Goal: Information Seeking & Learning: Learn about a topic

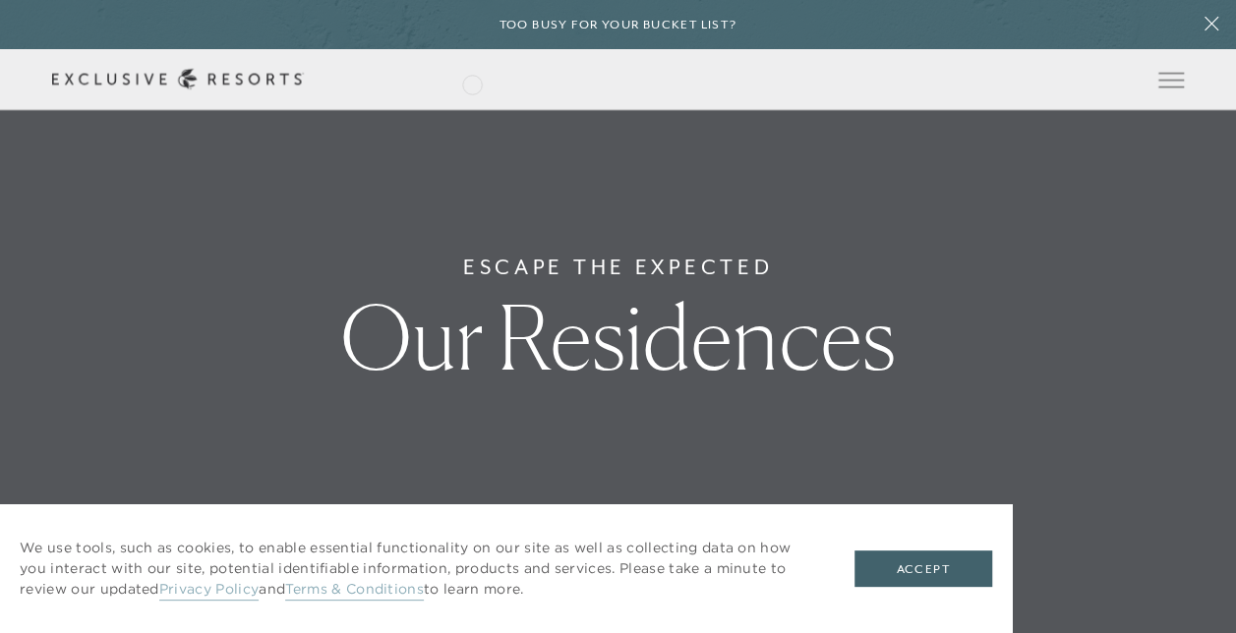
click at [472, 83] on header "Skip to main content Too busy for your bucket list? Not a bucket list. A bluepr…" at bounding box center [618, 55] width 1236 height 110
click at [0, 0] on link "The Collection" at bounding box center [0, 0] width 0 height 0
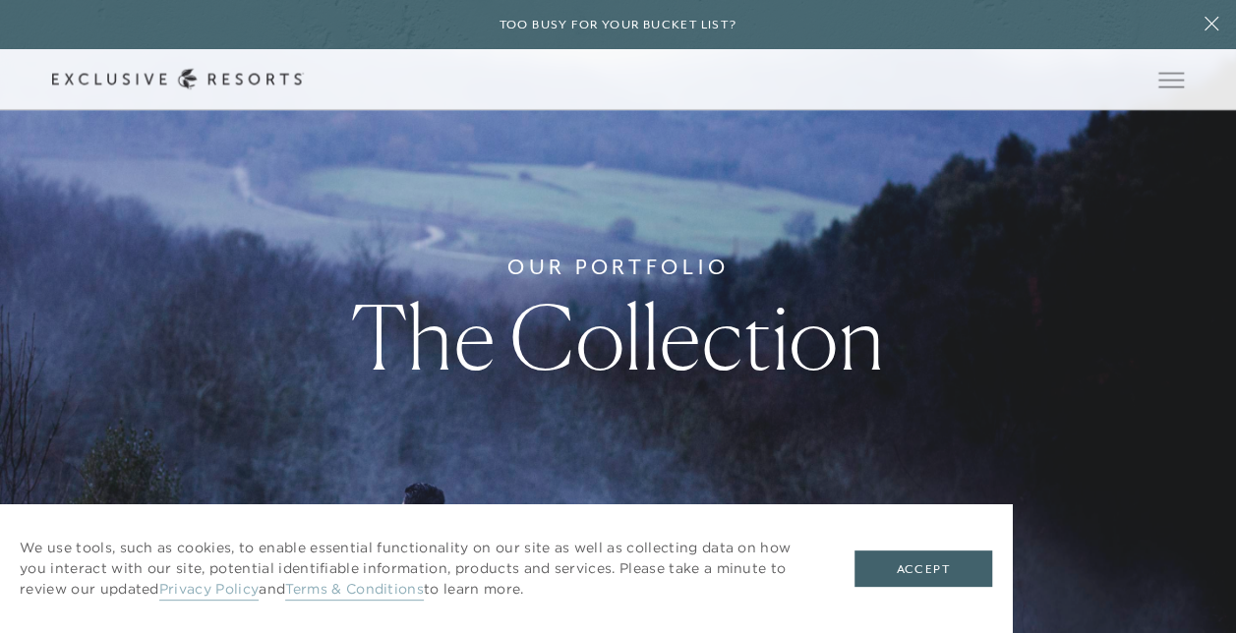
click at [0, 0] on link "Residence Collection" at bounding box center [0, 0] width 0 height 0
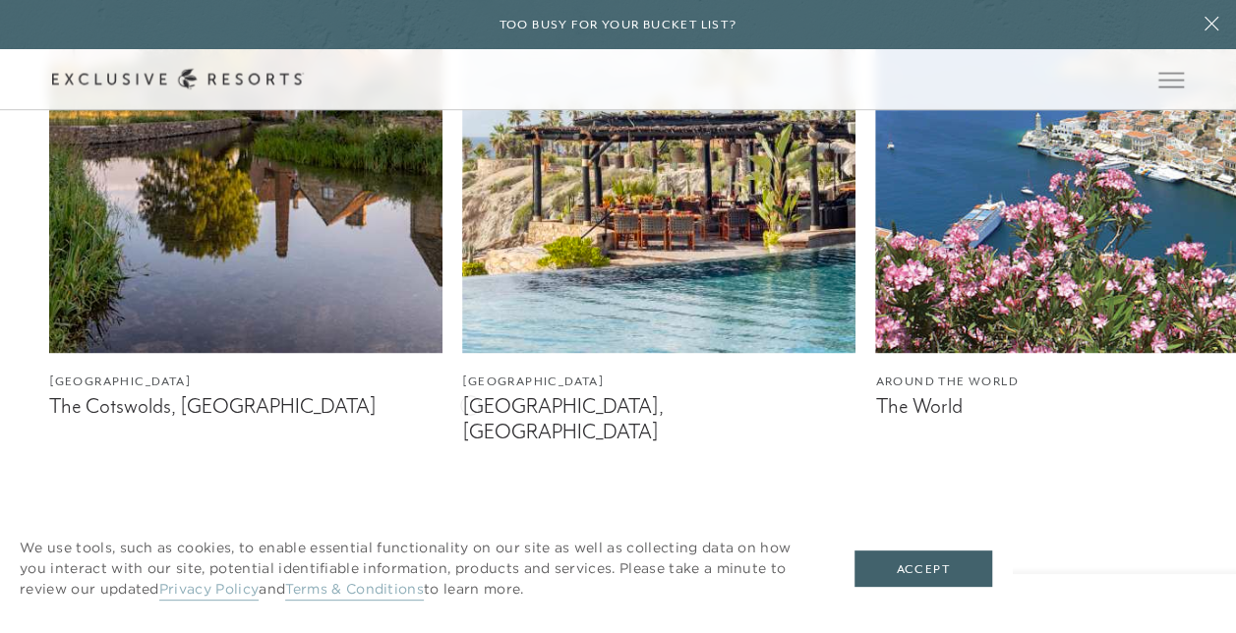
scroll to position [1219, 0]
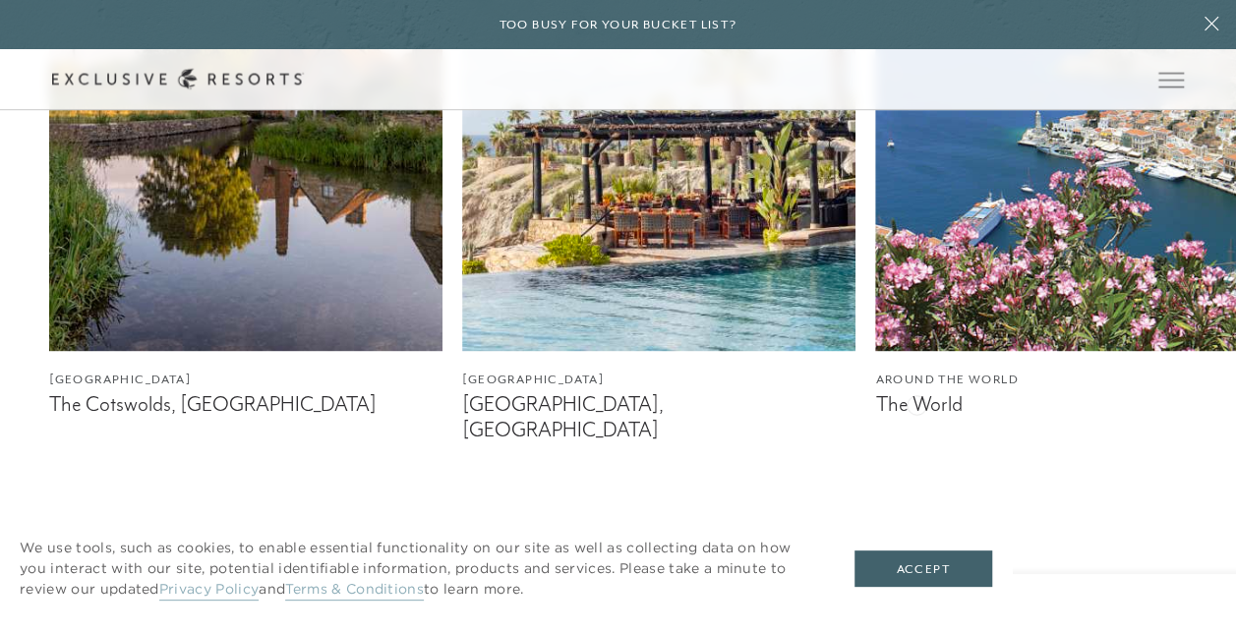
click at [916, 403] on figcaption "The World" at bounding box center [1071, 404] width 393 height 25
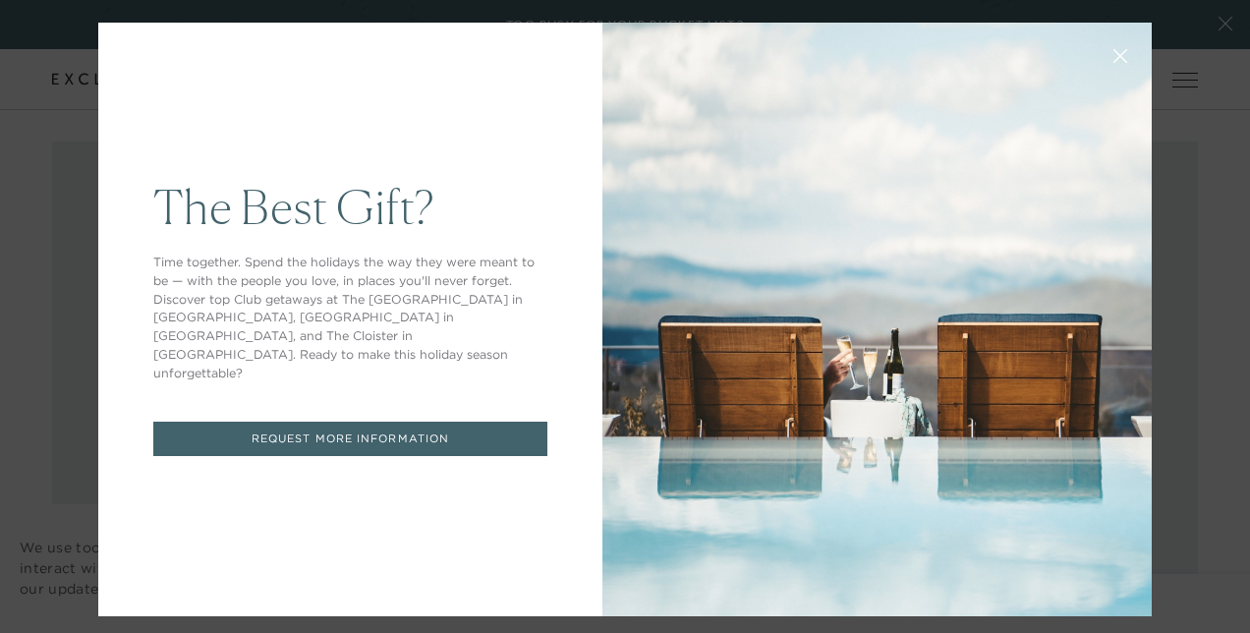
click at [1105, 47] on button at bounding box center [1120, 53] width 47 height 47
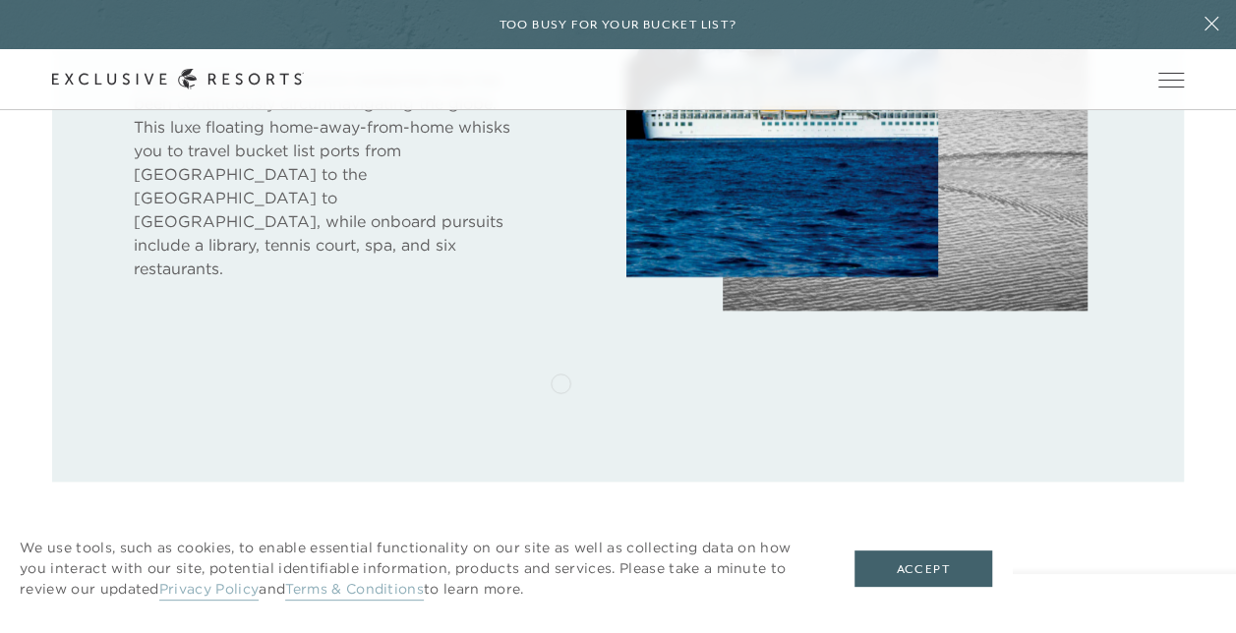
scroll to position [983, 0]
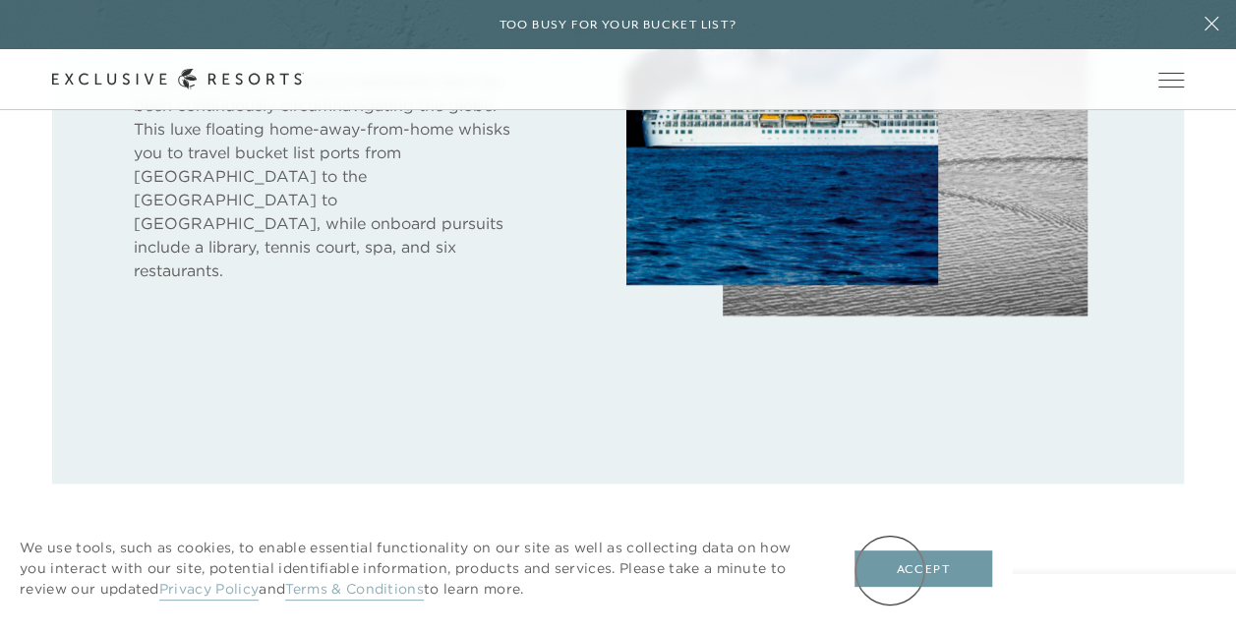
click at [894, 570] on button "Accept" at bounding box center [923, 568] width 138 height 37
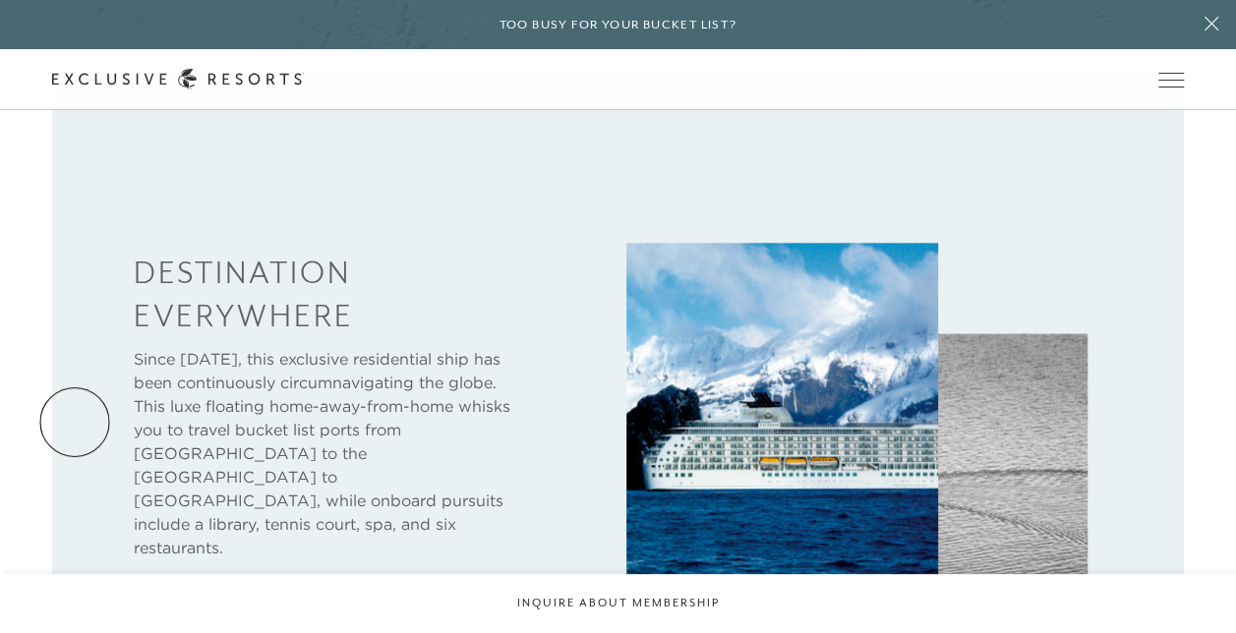
scroll to position [708, 0]
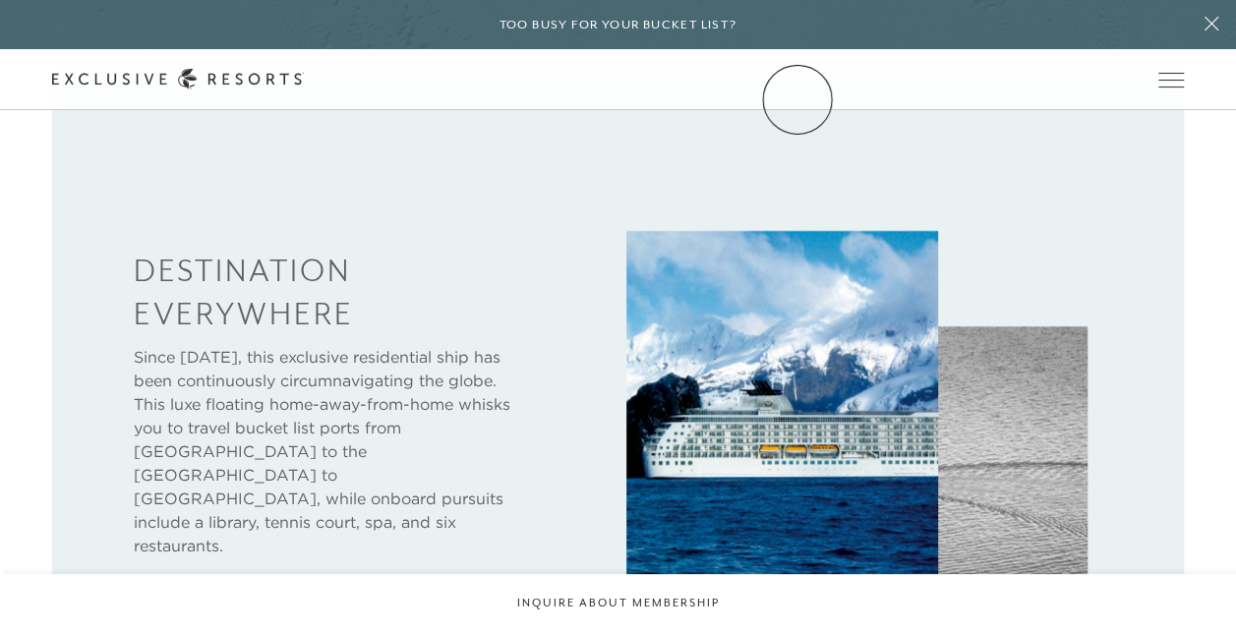
click at [0, 0] on link "Community" at bounding box center [0, 0] width 0 height 0
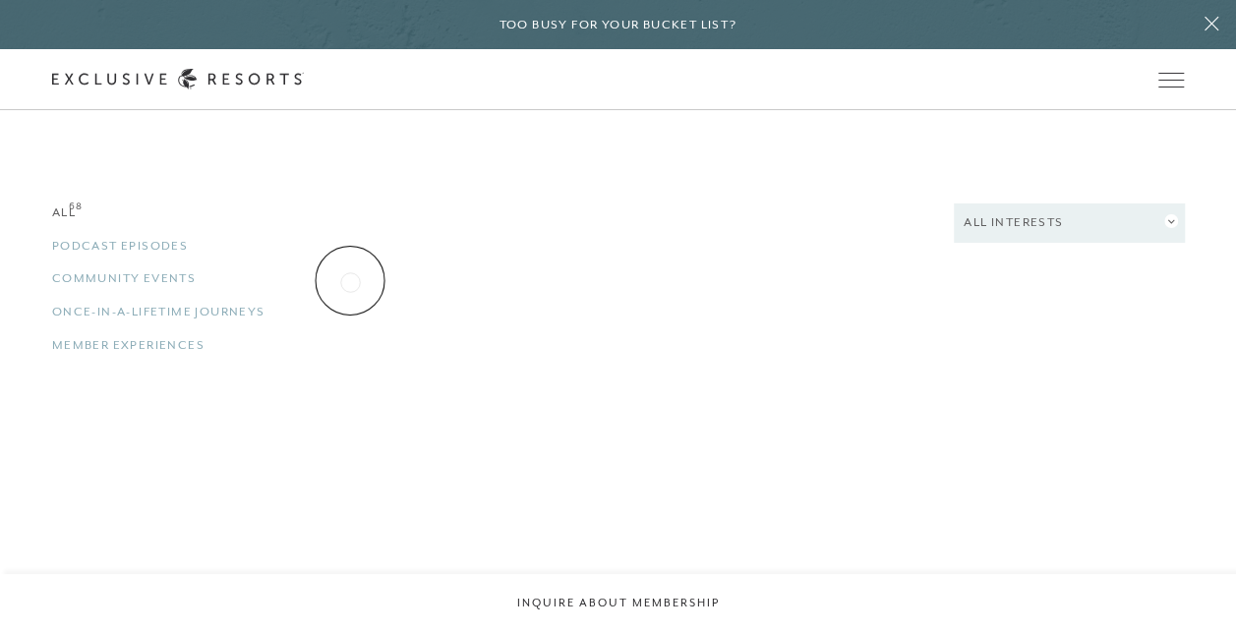
scroll to position [3381, 0]
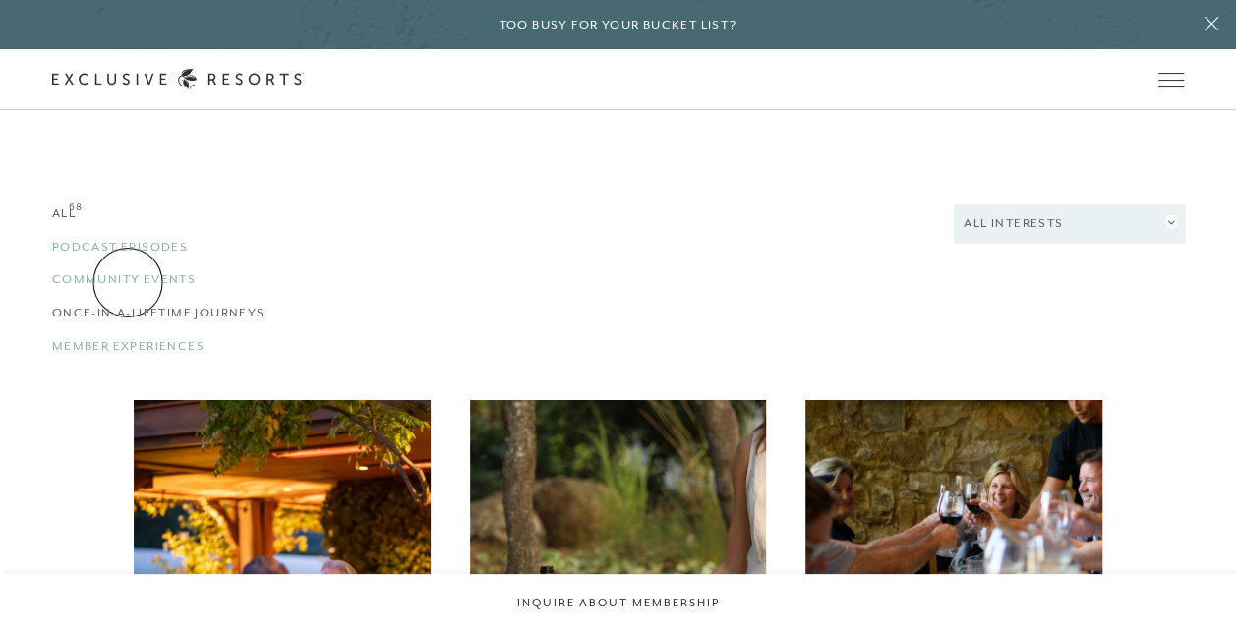
click at [128, 304] on link "Once-in-a-Lifetime Journeys 68" at bounding box center [227, 313] width 351 height 19
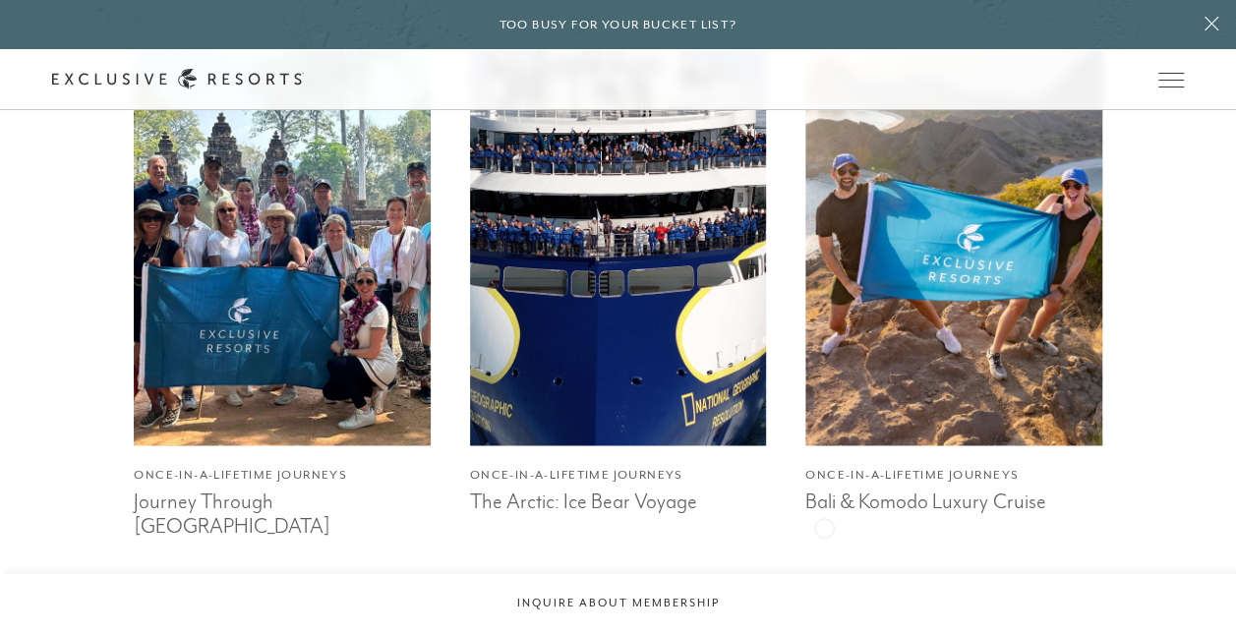
scroll to position [5426, 0]
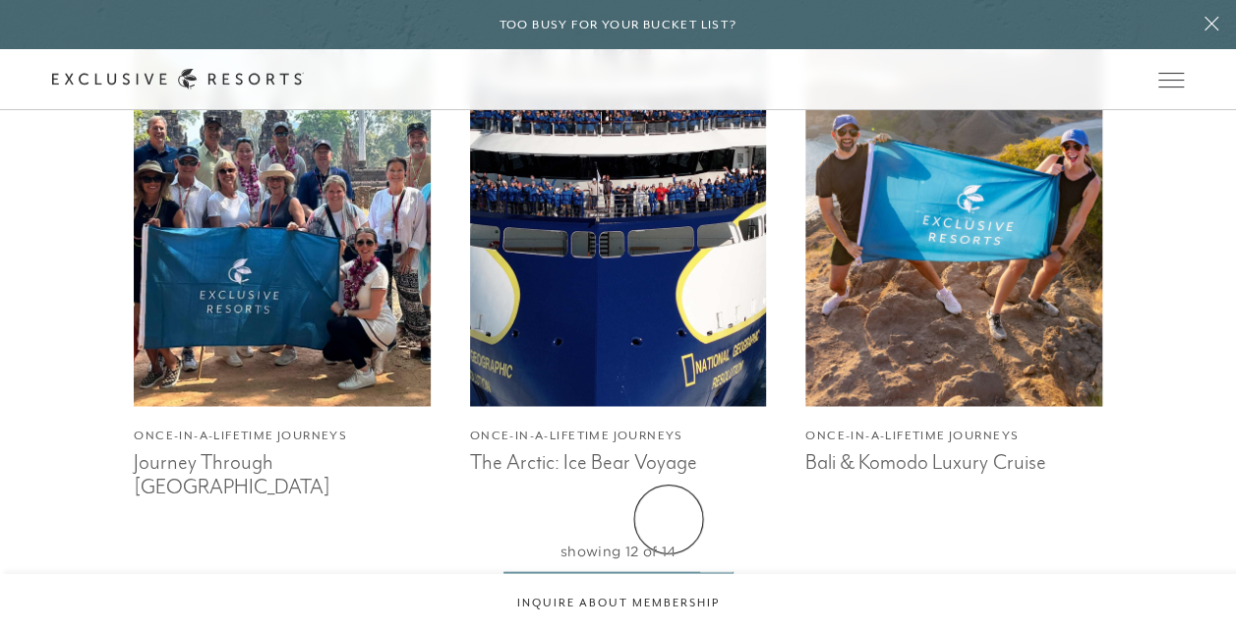
click at [666, 611] on link "View More Events" at bounding box center [617, 629] width 183 height 37
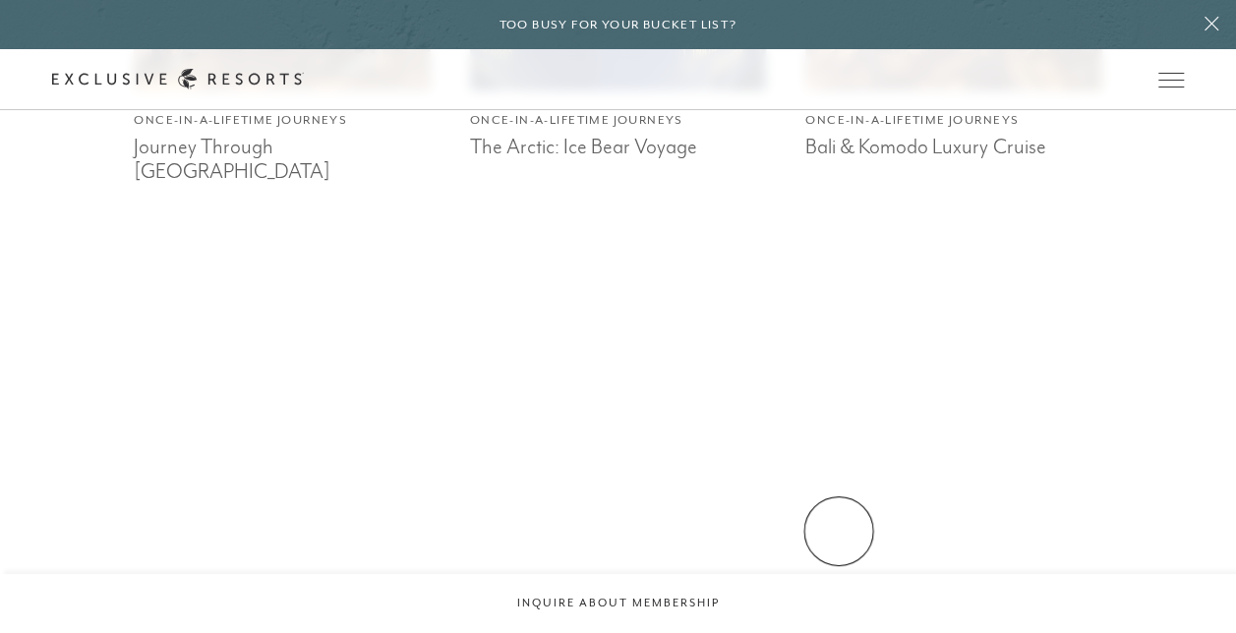
scroll to position [5780, 0]
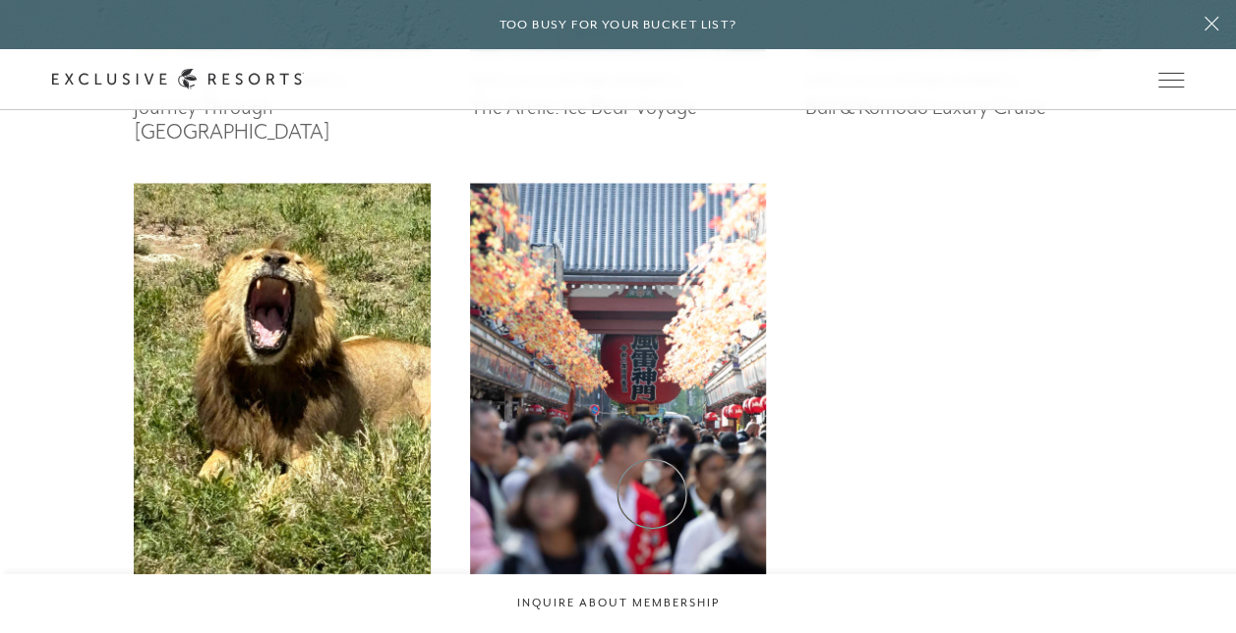
click at [652, 617] on h3 "11 Days in [GEOGRAPHIC_DATA]: Once-in-a-Lifetime 2024" at bounding box center [618, 644] width 296 height 54
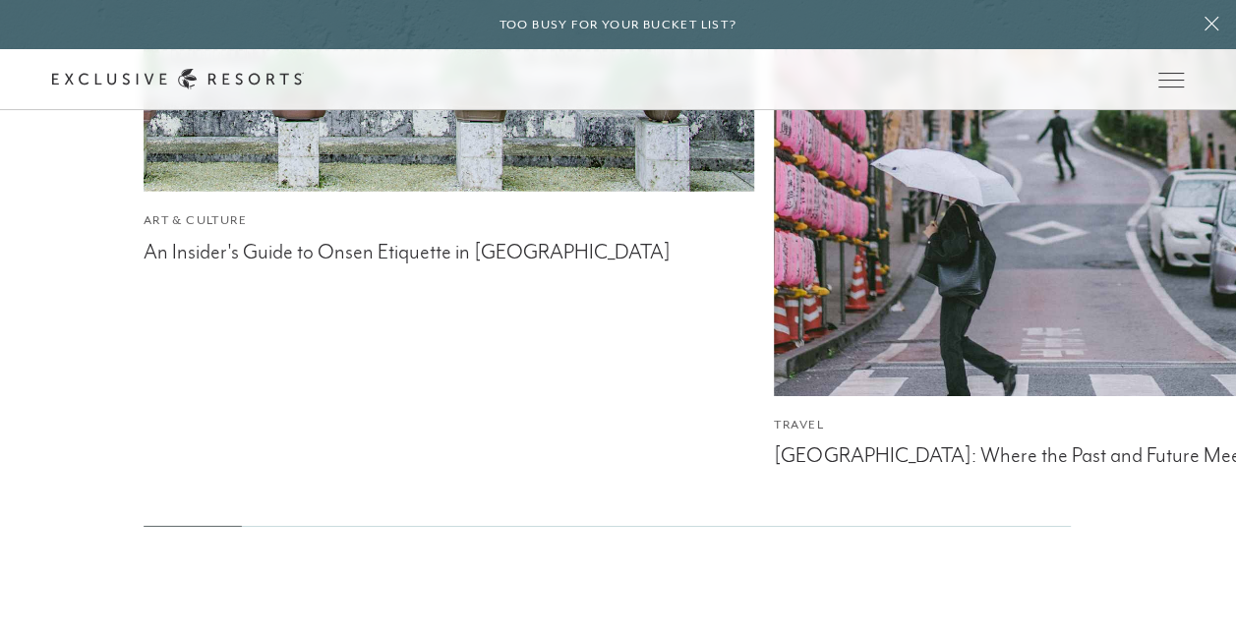
scroll to position [6645, 0]
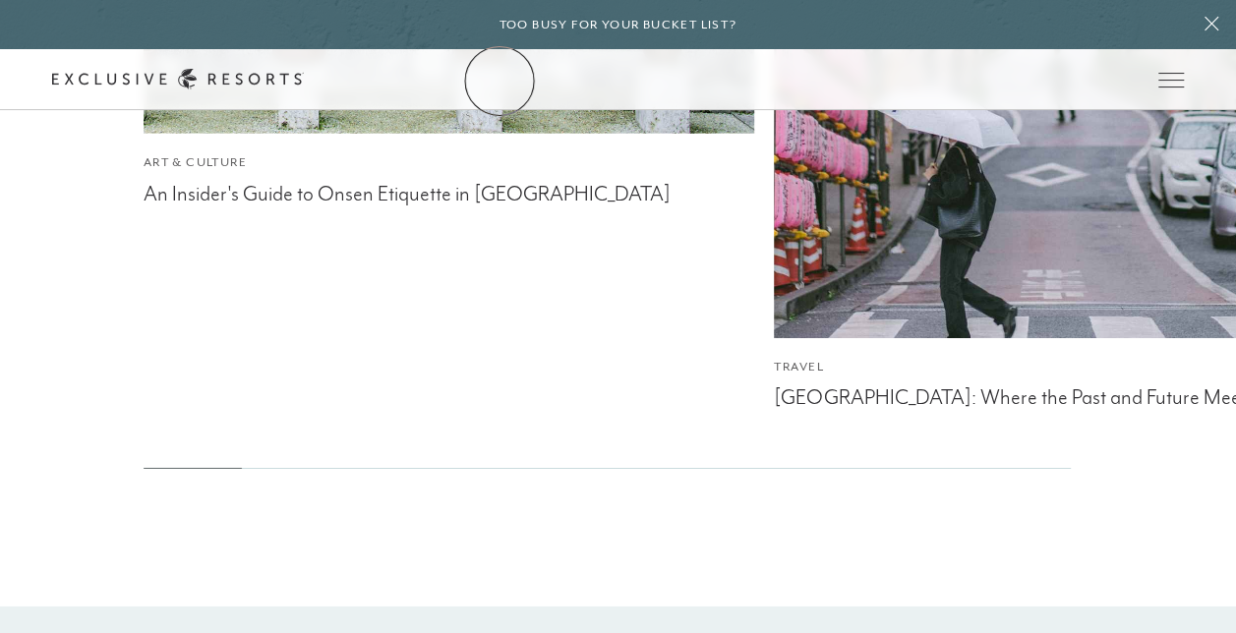
click at [0, 0] on link "The Collection" at bounding box center [0, 0] width 0 height 0
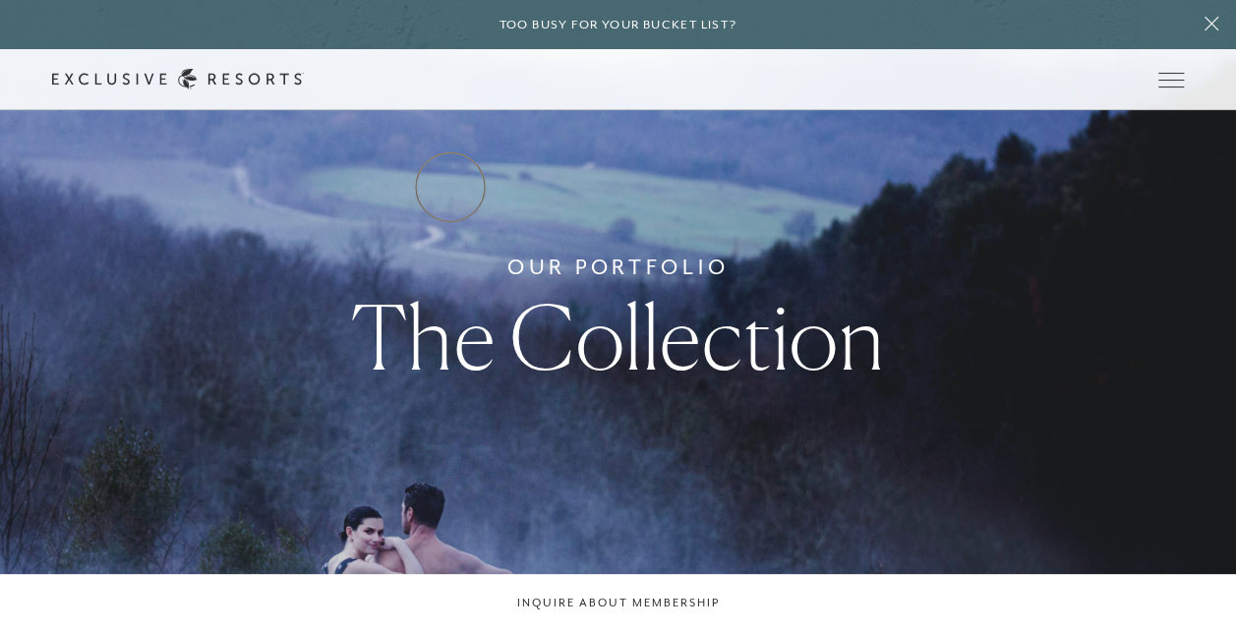
click at [0, 0] on link "Residence Collection" at bounding box center [0, 0] width 0 height 0
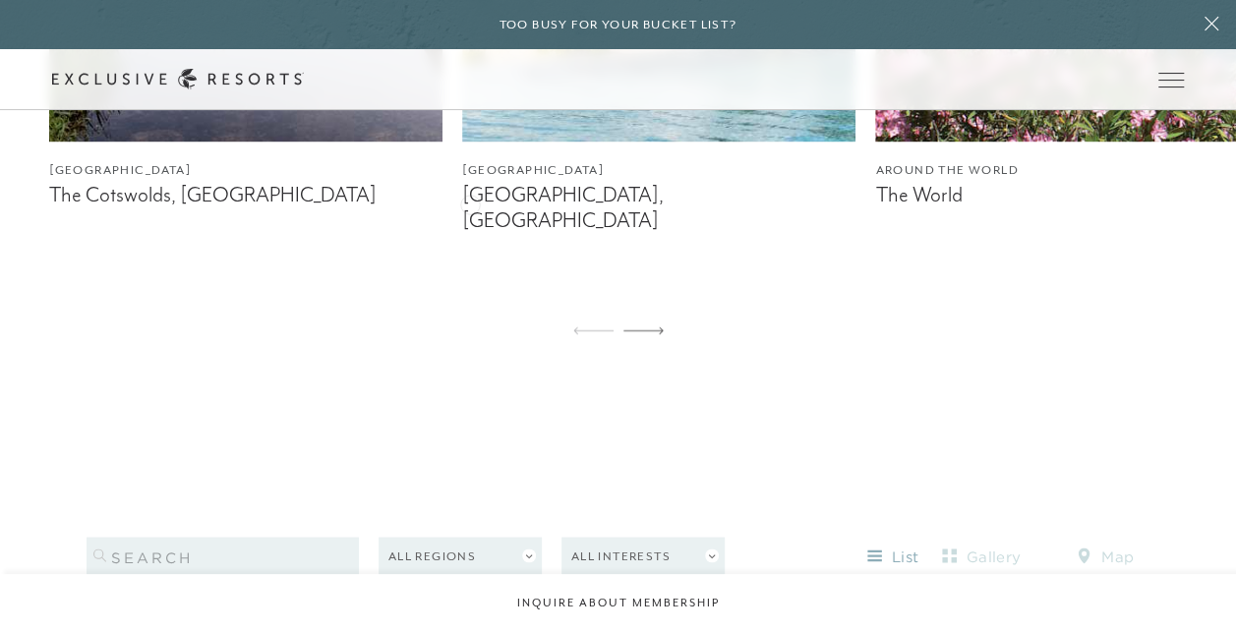
scroll to position [1455, 0]
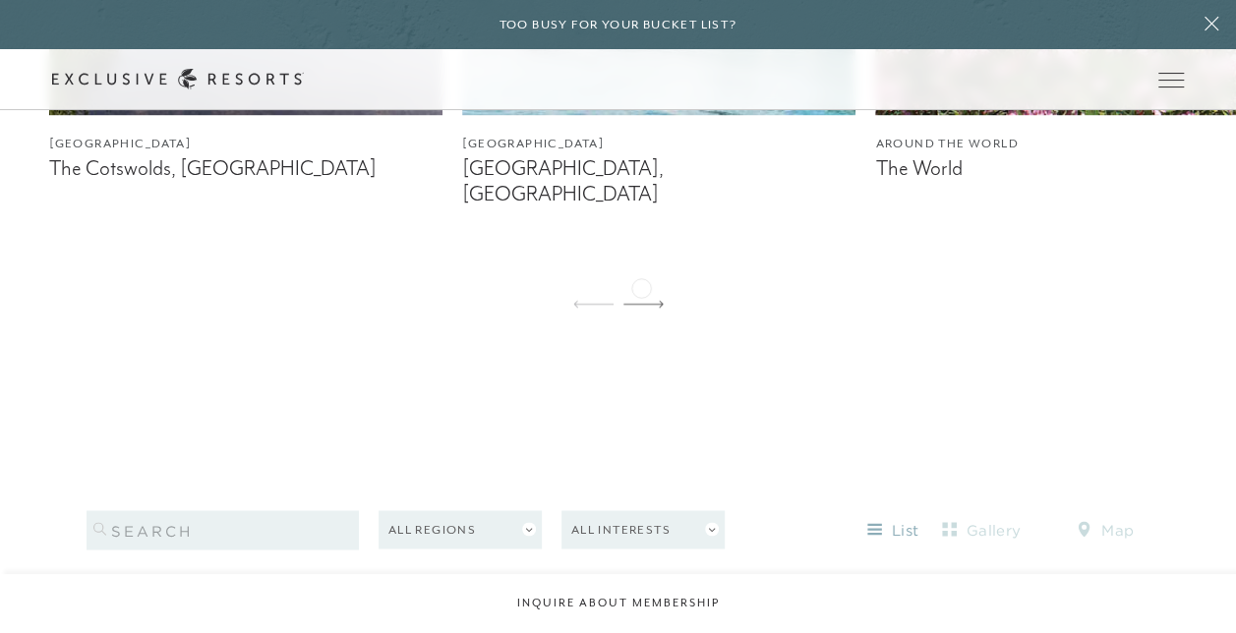
click at [643, 286] on div at bounding box center [643, 304] width 40 height 47
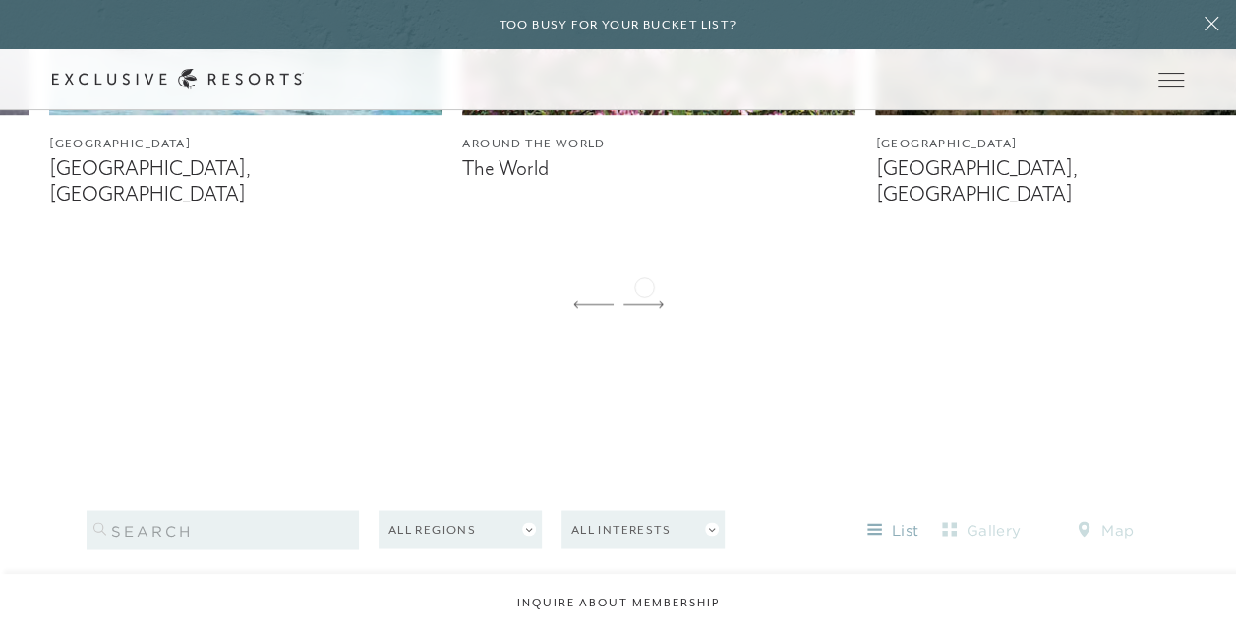
click at [644, 285] on div at bounding box center [643, 304] width 40 height 47
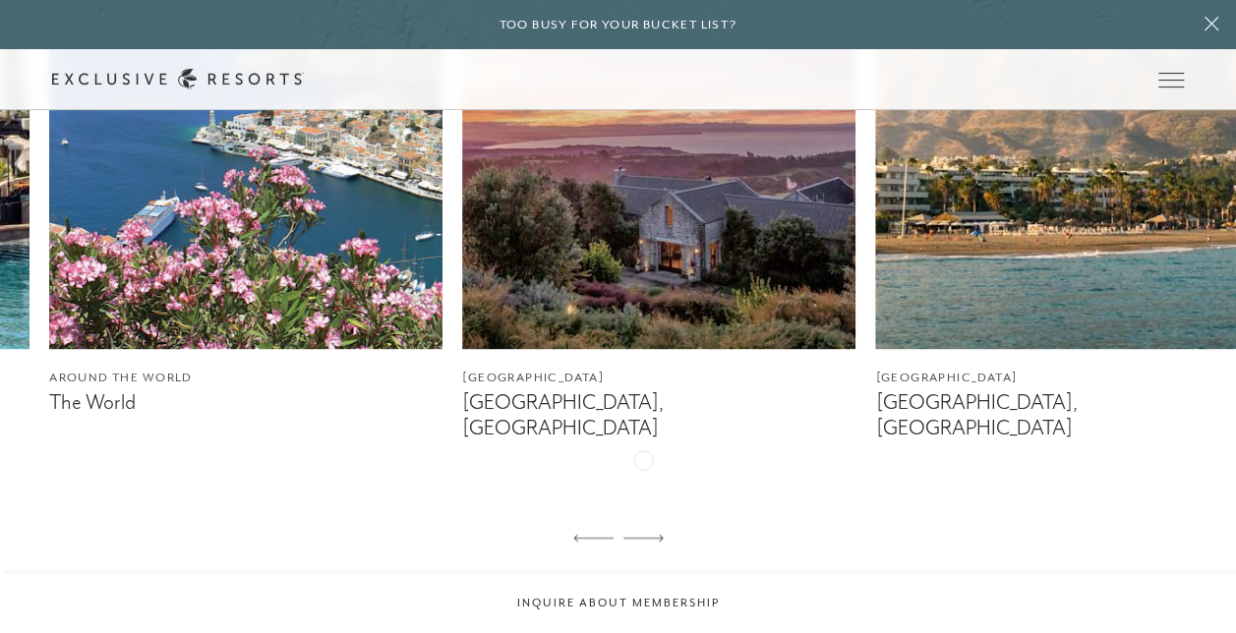
scroll to position [1219, 0]
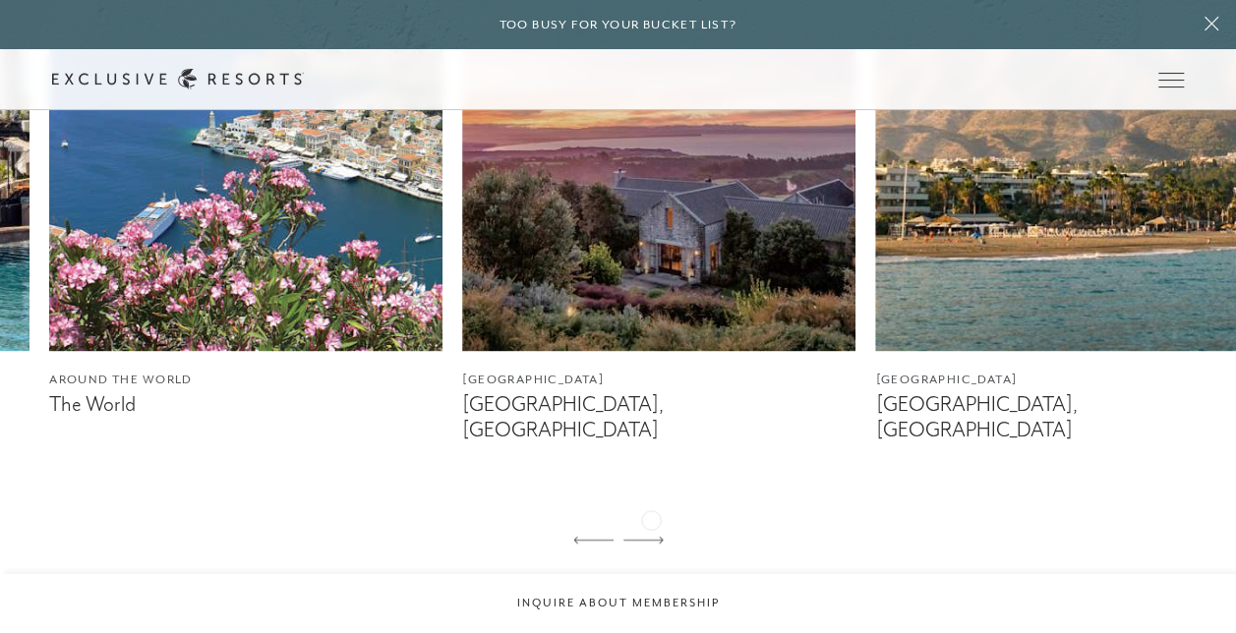
click at [651, 536] on icon at bounding box center [643, 540] width 40 height 8
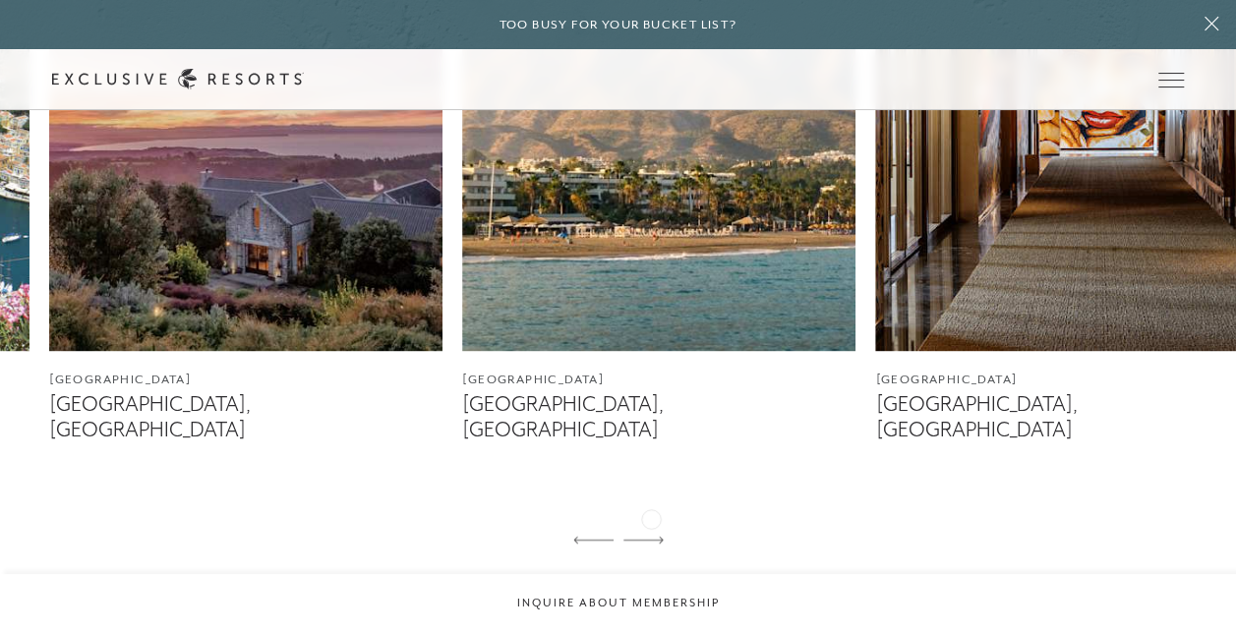
click at [651, 536] on icon at bounding box center [643, 540] width 40 height 8
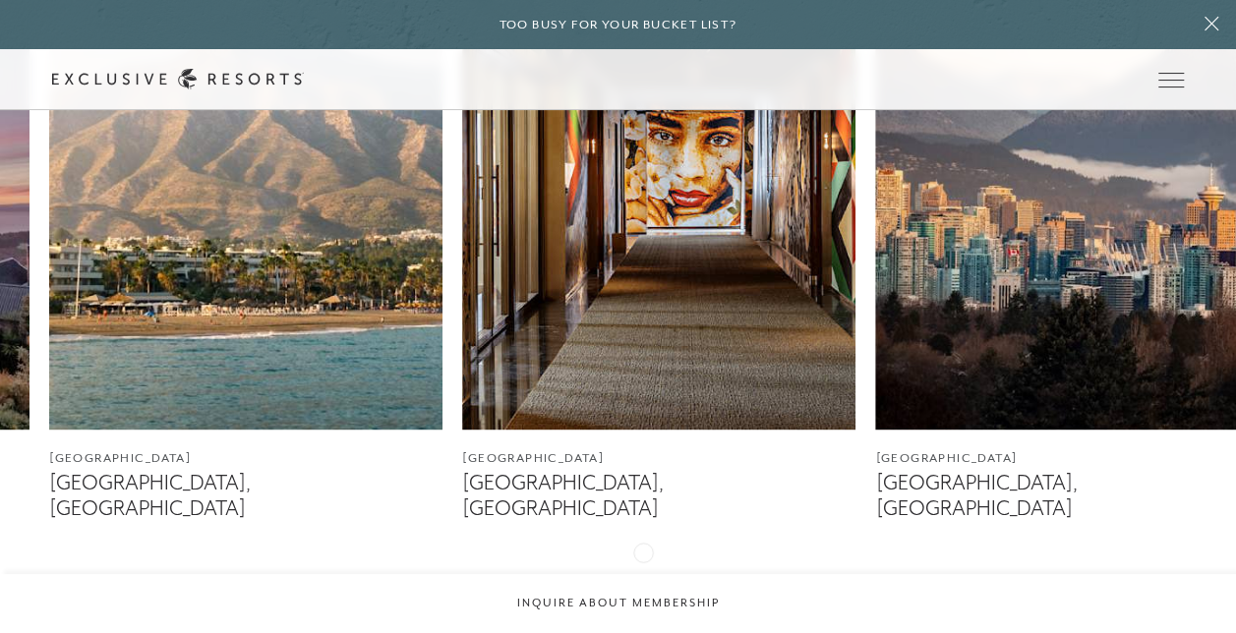
scroll to position [1101, 0]
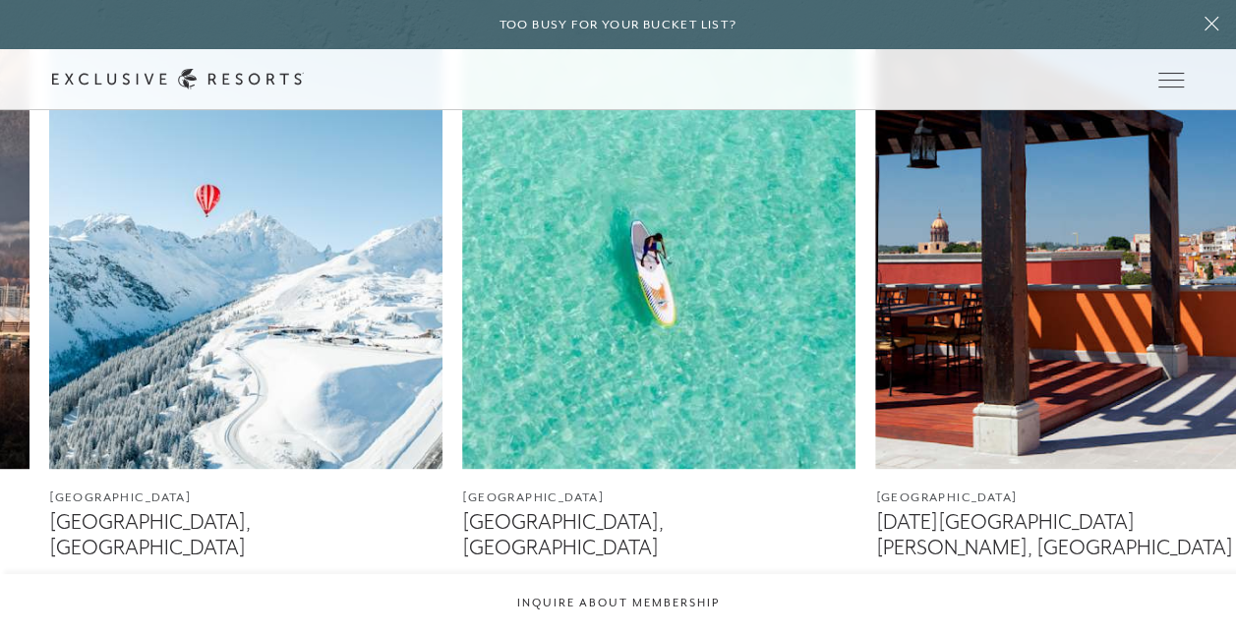
click at [635, 381] on img at bounding box center [658, 222] width 393 height 491
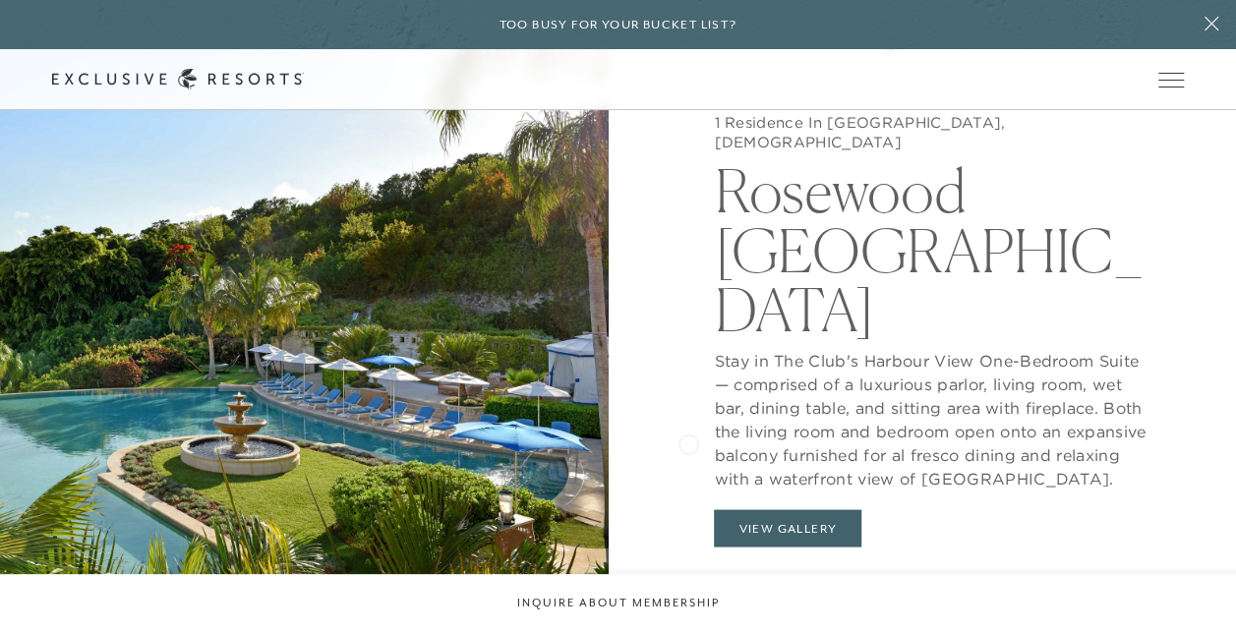
scroll to position [1691, 0]
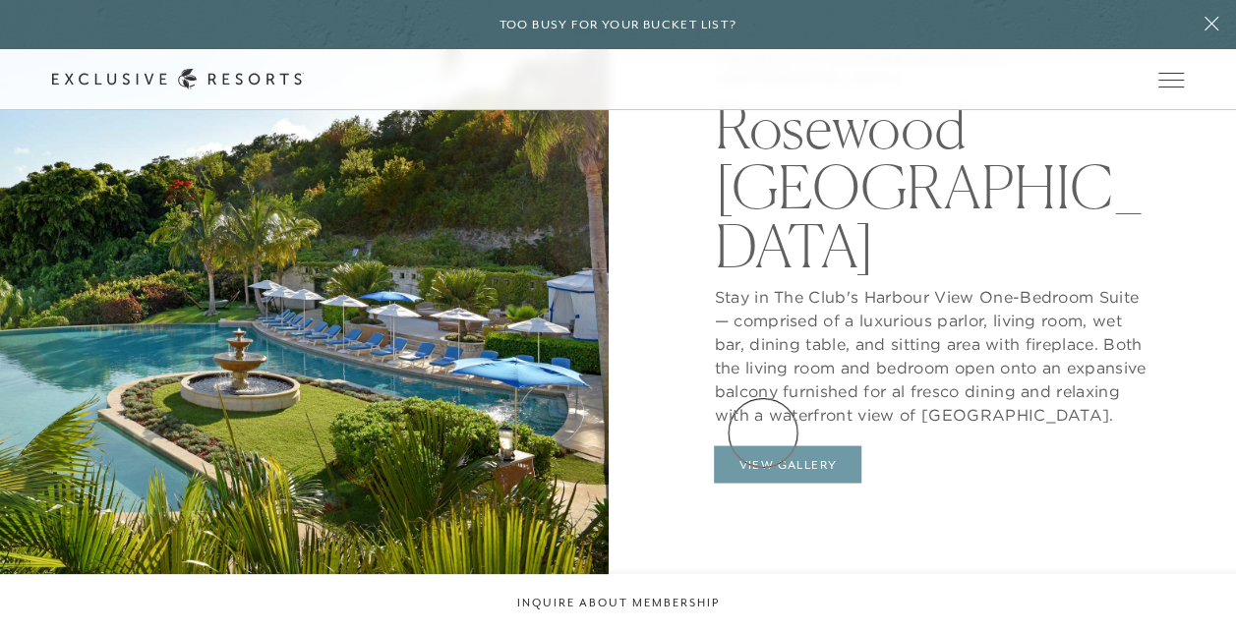
click at [763, 445] on button "View Gallery" at bounding box center [787, 463] width 147 height 37
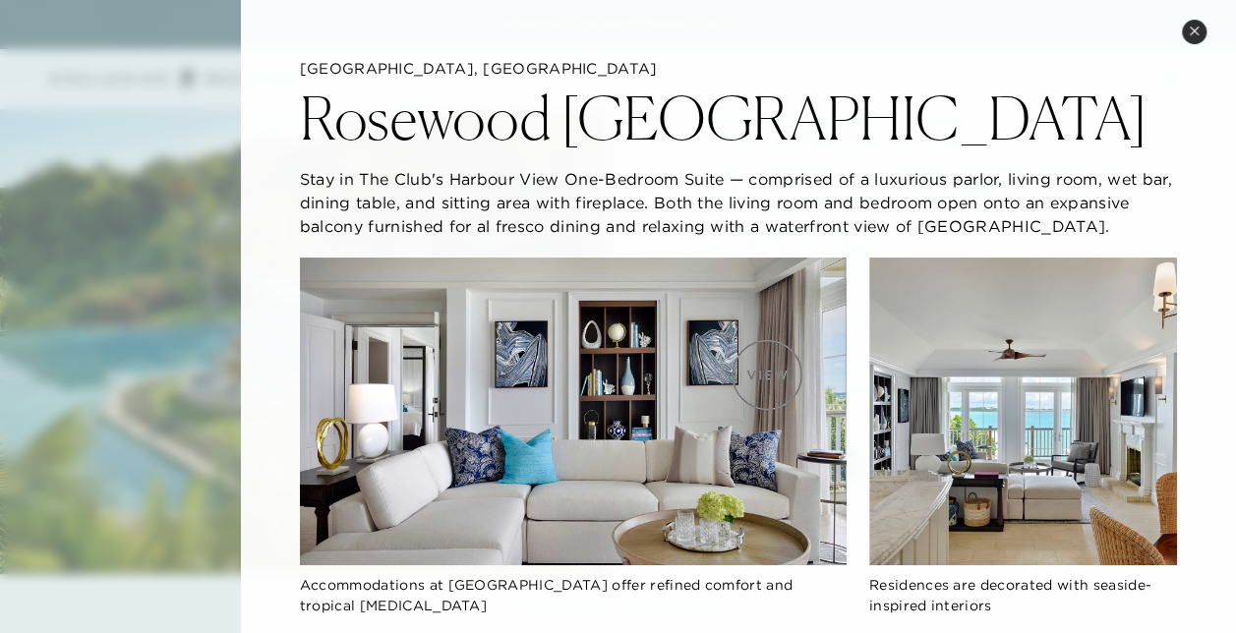
click at [767, 374] on img at bounding box center [573, 412] width 547 height 308
click at [1117, 456] on img at bounding box center [1023, 412] width 308 height 308
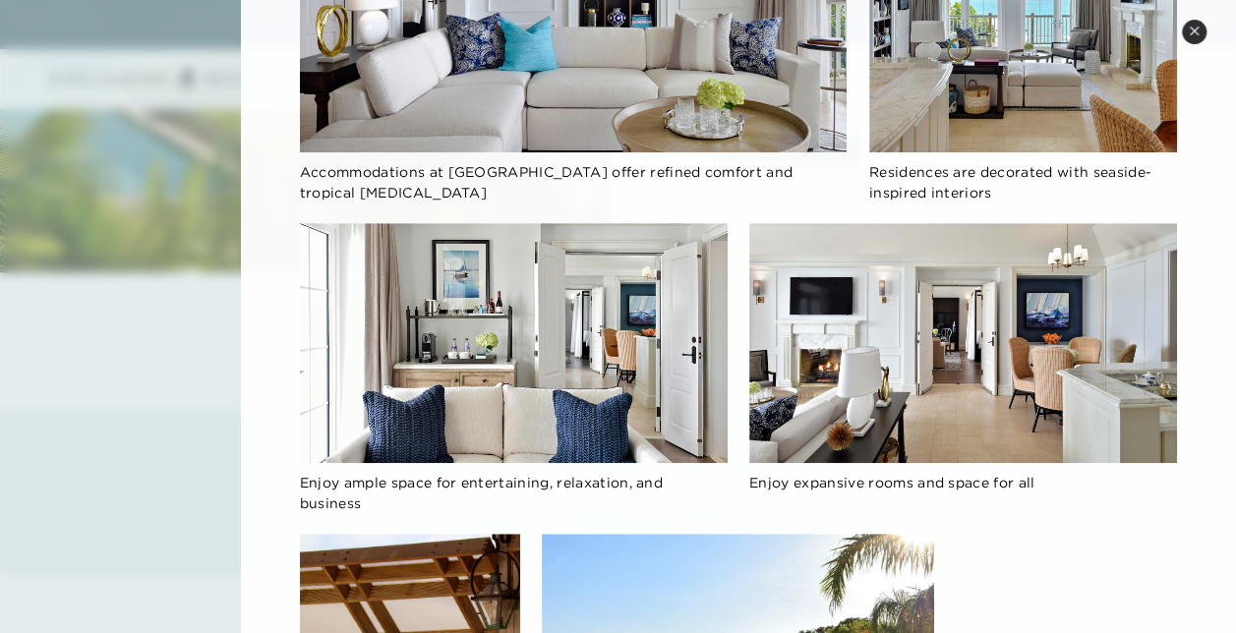
scroll to position [0, 0]
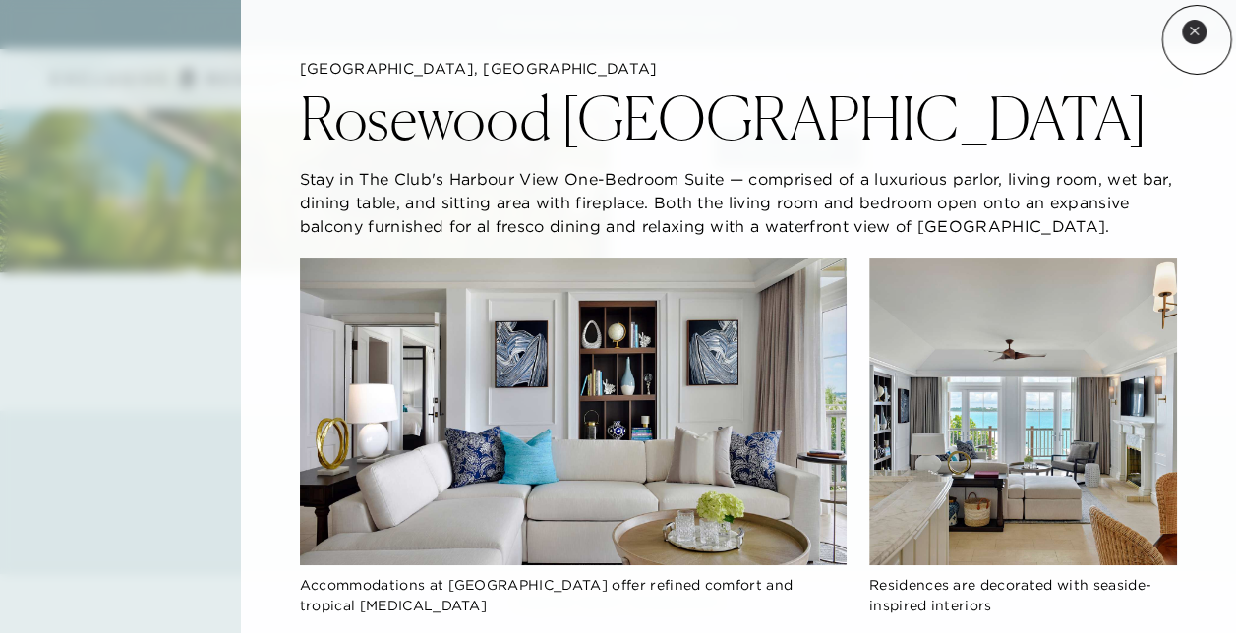
click at [1196, 39] on button "Close quickview" at bounding box center [1193, 32] width 25 height 25
